Goal: Use online tool/utility: Utilize a website feature to perform a specific function

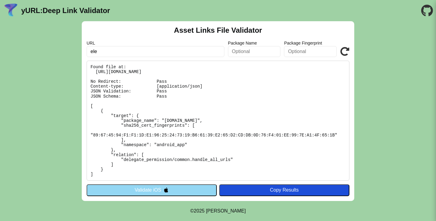
type input "[DOMAIN_NAME]"
click at [138, 187] on button "Validate iOS" at bounding box center [152, 190] width 130 height 12
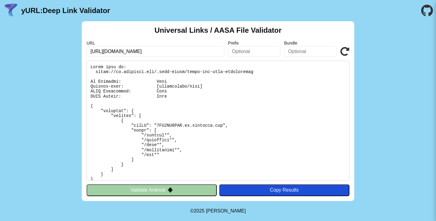
click at [113, 52] on input "[URL][DOMAIN_NAME]" at bounding box center [156, 51] width 138 height 11
type input "[DOMAIN_NAME]"
click at [344, 48] on icon at bounding box center [344, 51] width 9 height 9
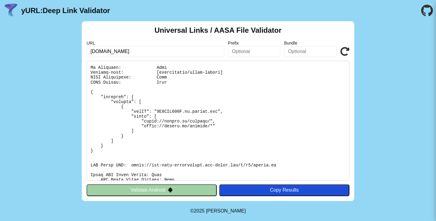
scroll to position [13, 0]
click at [136, 49] on input "[DOMAIN_NAME]" at bounding box center [156, 51] width 138 height 11
click at [102, 95] on pre at bounding box center [218, 121] width 263 height 120
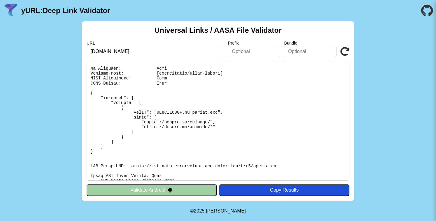
click at [143, 186] on button "Validate Android" at bounding box center [152, 190] width 130 height 12
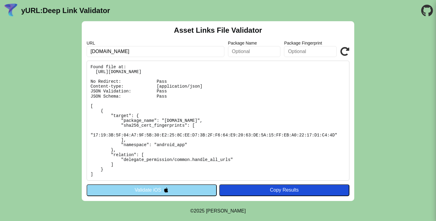
click at [142, 188] on button "Validate iOS" at bounding box center [152, 190] width 130 height 12
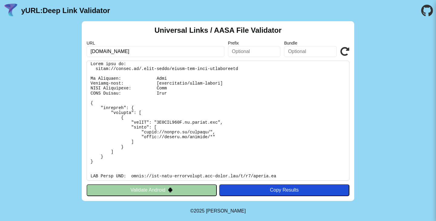
scroll to position [3, 0]
click at [99, 83] on pre at bounding box center [218, 121] width 263 height 120
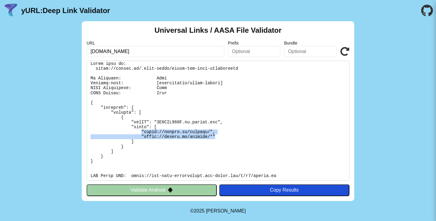
drag, startPoint x: 141, startPoint y: 130, endPoint x: 223, endPoint y: 137, distance: 82.3
click at [223, 137] on pre at bounding box center [218, 121] width 263 height 120
drag, startPoint x: 140, startPoint y: 129, endPoint x: 224, endPoint y: 138, distance: 85.3
click at [224, 138] on pre at bounding box center [218, 121] width 263 height 120
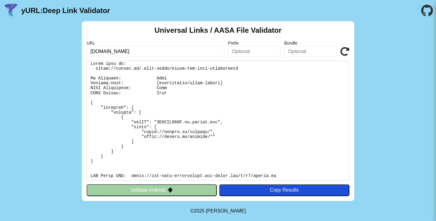
click at [160, 133] on pre at bounding box center [218, 121] width 263 height 120
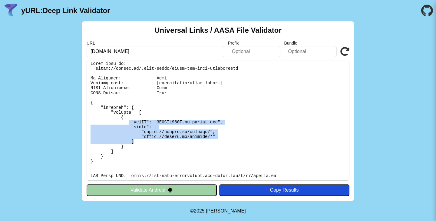
drag, startPoint x: 129, startPoint y: 124, endPoint x: 210, endPoint y: 143, distance: 82.8
click at [210, 143] on pre at bounding box center [218, 121] width 263 height 120
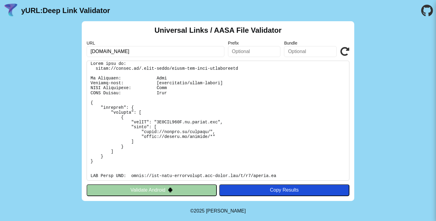
click at [165, 51] on input "elemis.ru" at bounding box center [156, 51] width 138 height 11
click at [165, 51] on input "[DOMAIN_NAME]" at bounding box center [156, 51] width 138 height 11
type input "ru.benetton.com"
click at [345, 48] on icon at bounding box center [344, 51] width 9 height 9
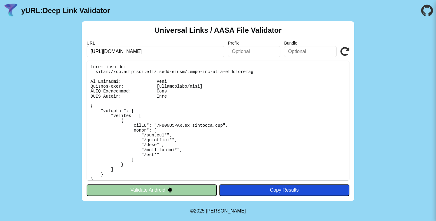
click at [123, 53] on input "[URL][DOMAIN_NAME]" at bounding box center [156, 51] width 138 height 11
type input "[DOMAIN_NAME]"
click at [344, 51] on icon at bounding box center [344, 51] width 9 height 9
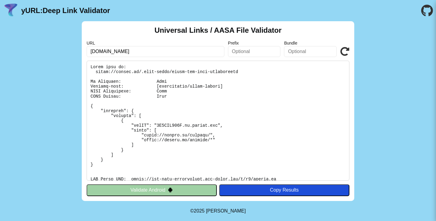
click at [344, 51] on icon at bounding box center [344, 51] width 9 height 9
click at [347, 48] on icon at bounding box center [344, 51] width 9 height 9
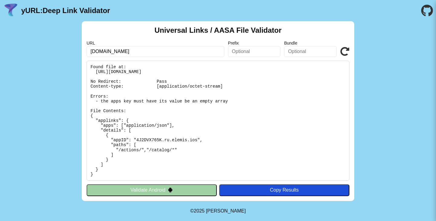
click at [346, 51] on icon at bounding box center [344, 51] width 9 height 9
click at [138, 102] on pre "Found file at: [URL][DOMAIN_NAME] No Redirect: Pass Content-type: [application/…" at bounding box center [218, 121] width 263 height 120
click at [350, 48] on div "Universal Links / AASA File Validator URL elemis.ru Prefix Bundle Validate Foun…" at bounding box center [218, 111] width 272 height 180
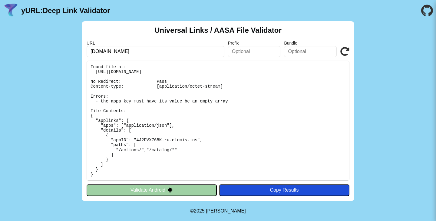
click at [344, 49] on icon at bounding box center [344, 51] width 9 height 9
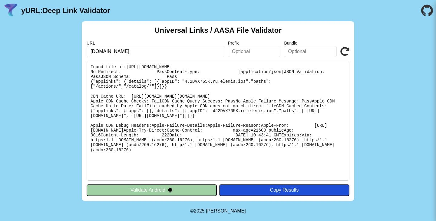
scroll to position [112, 0]
